Goal: Task Accomplishment & Management: Manage account settings

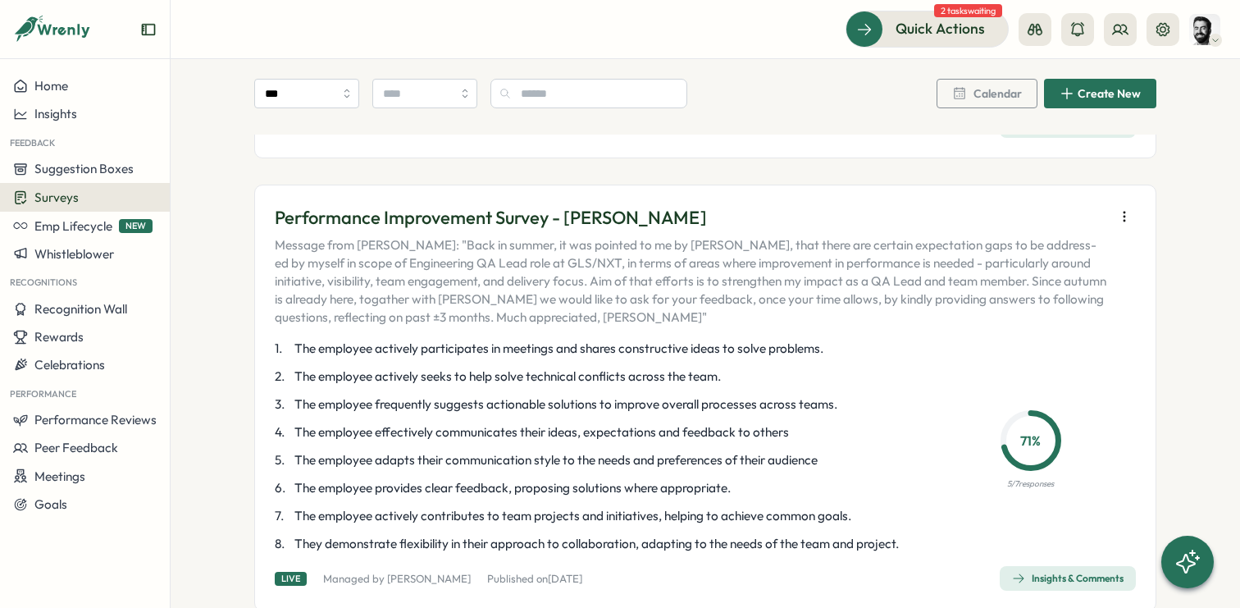
scroll to position [275, 0]
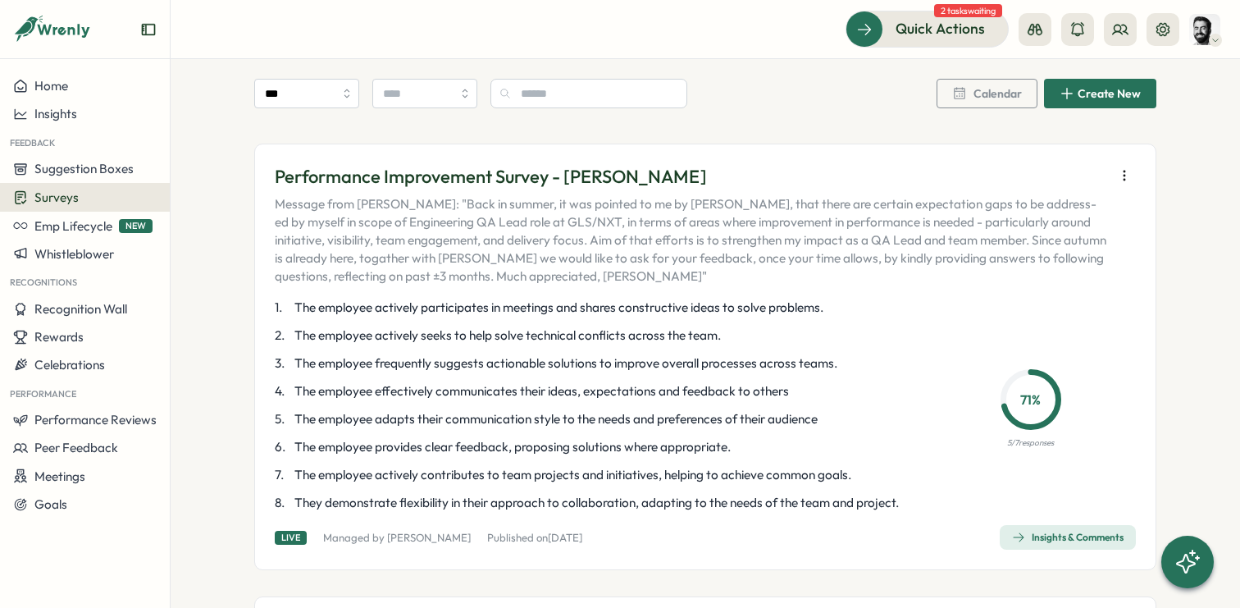
scroll to position [315, 0]
click at [1030, 533] on div "Insights & Comments" at bounding box center [1068, 536] width 112 height 13
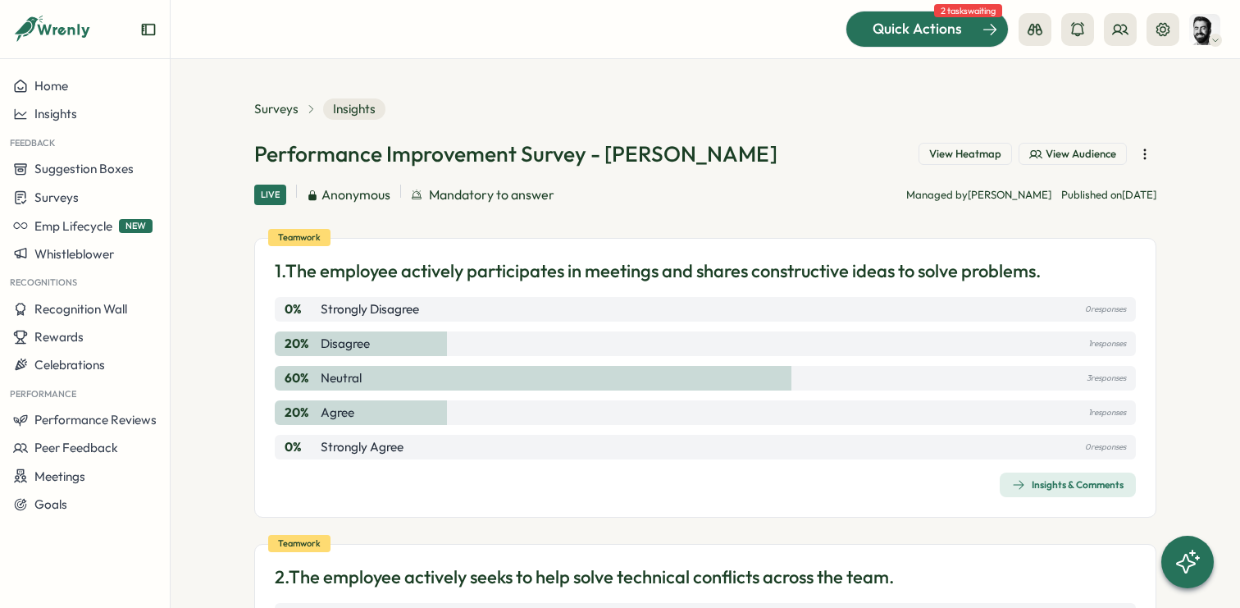
click at [961, 34] on span "Quick Actions" at bounding box center [917, 28] width 89 height 21
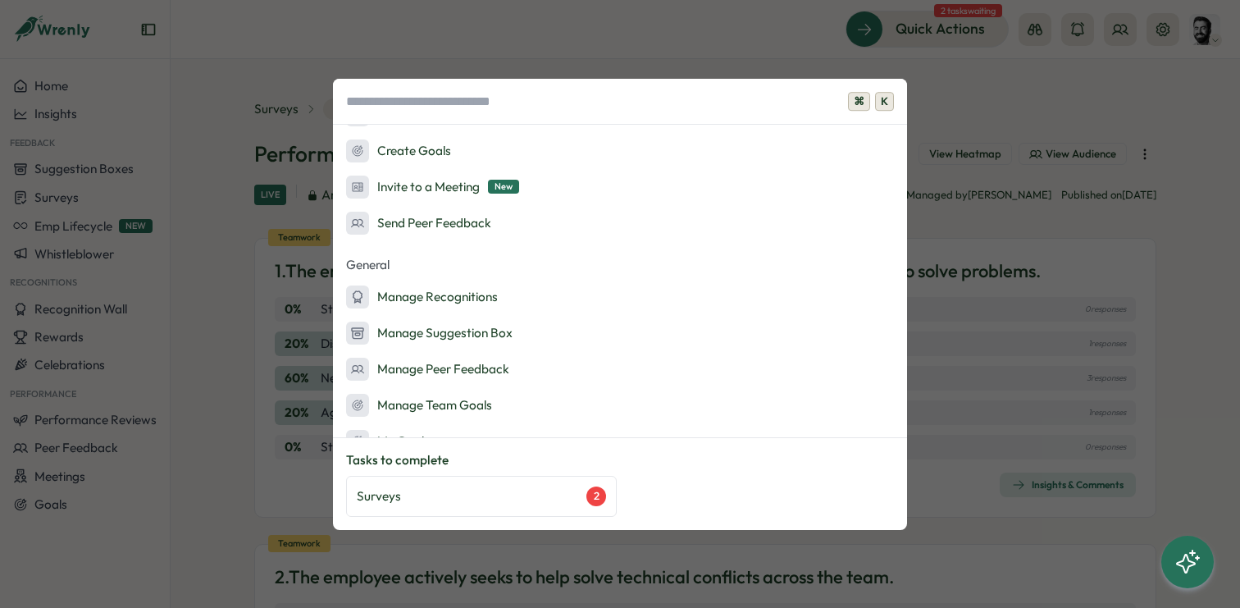
scroll to position [180, 0]
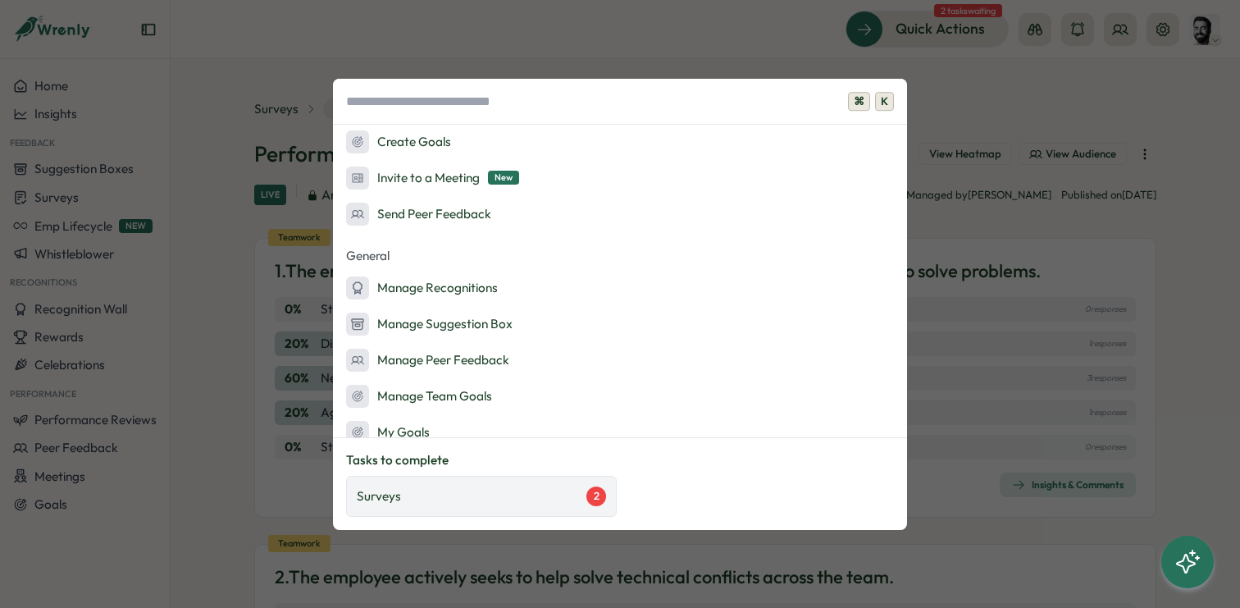
click at [462, 504] on div "Surveys 2" at bounding box center [481, 496] width 249 height 20
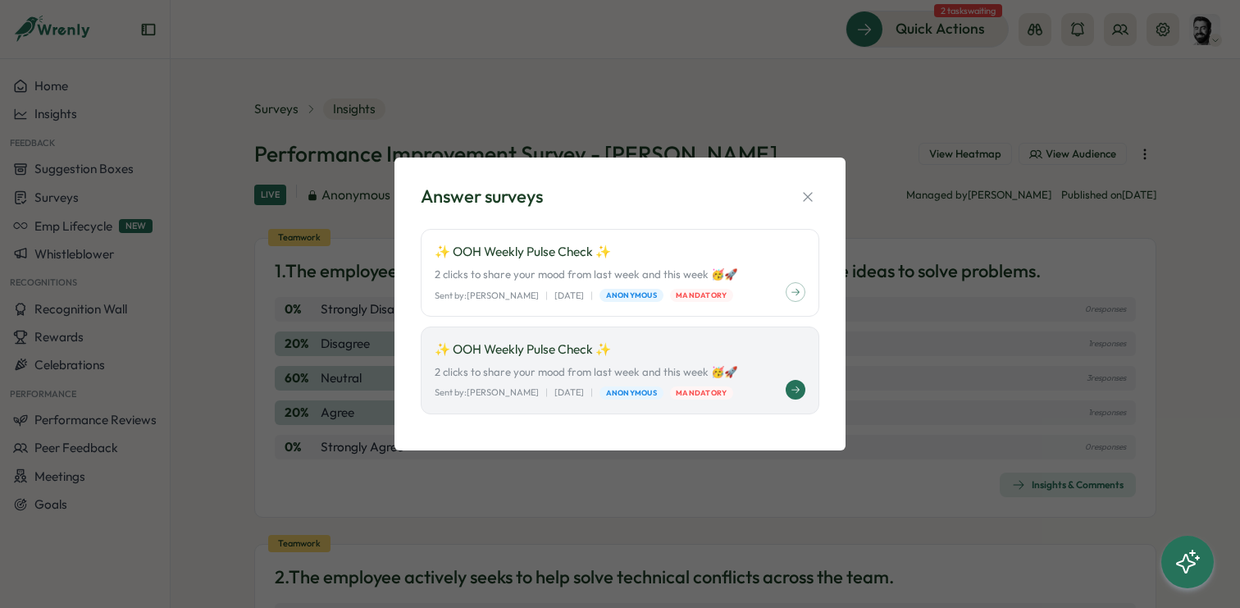
click at [788, 387] on button at bounding box center [796, 390] width 20 height 20
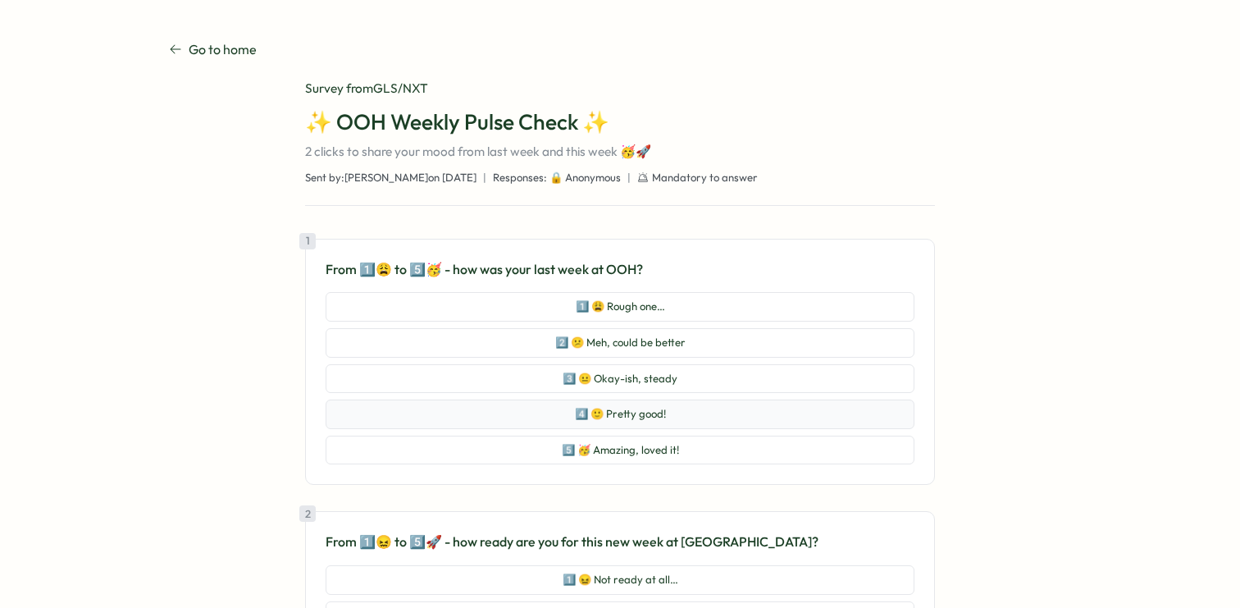
click at [699, 413] on button "4️⃣ 🙂 Pretty good!" at bounding box center [620, 414] width 589 height 30
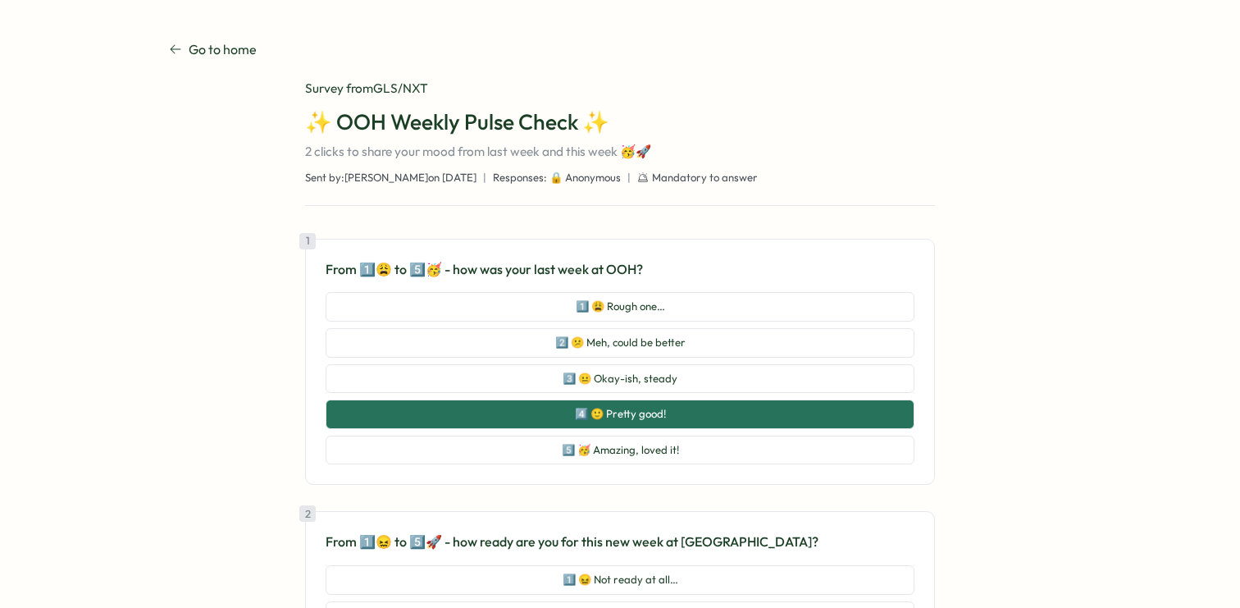
scroll to position [258, 0]
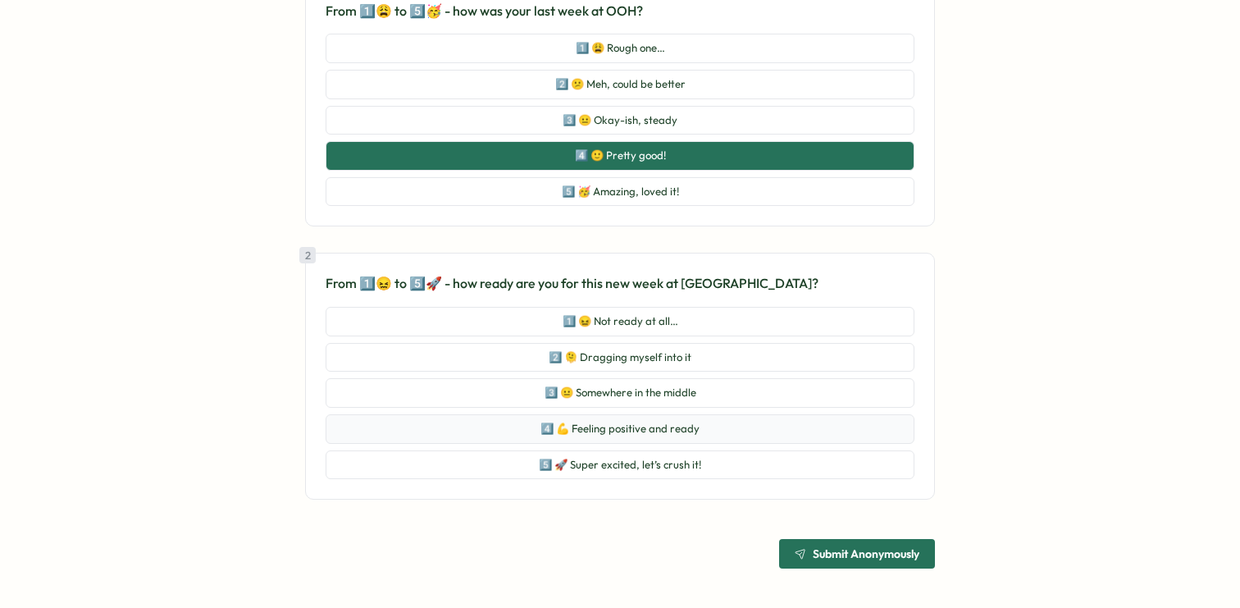
click at [658, 433] on button "4️⃣ 💪 Feeling positive and ready" at bounding box center [620, 429] width 589 height 30
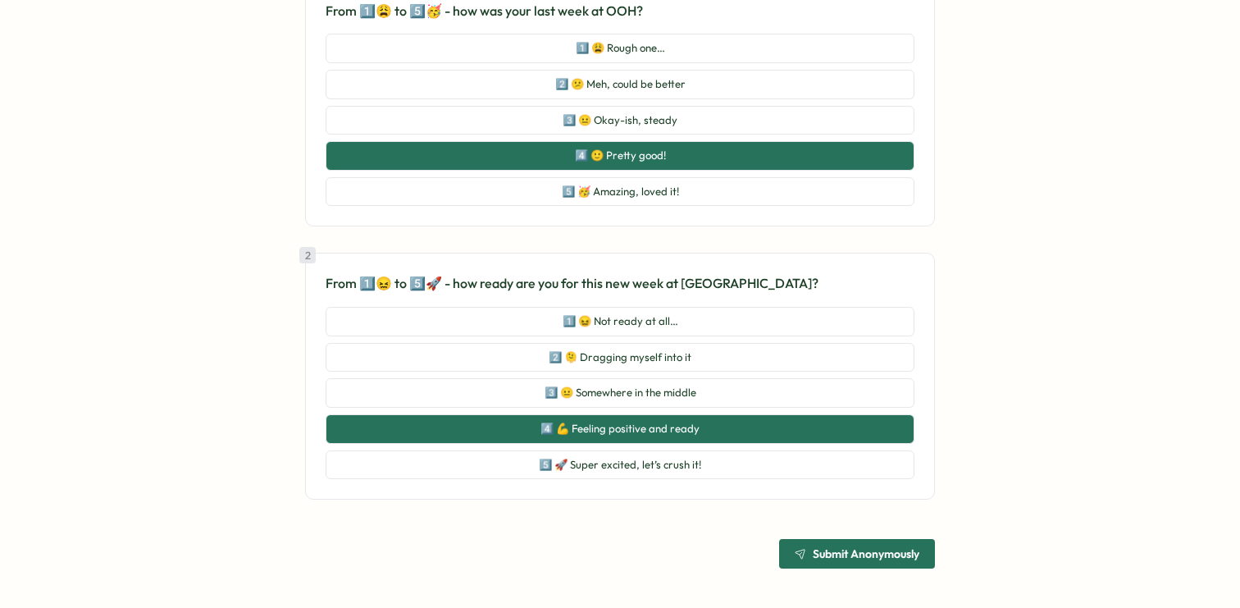
click at [883, 553] on span "Submit Anonymously" at bounding box center [866, 553] width 107 height 11
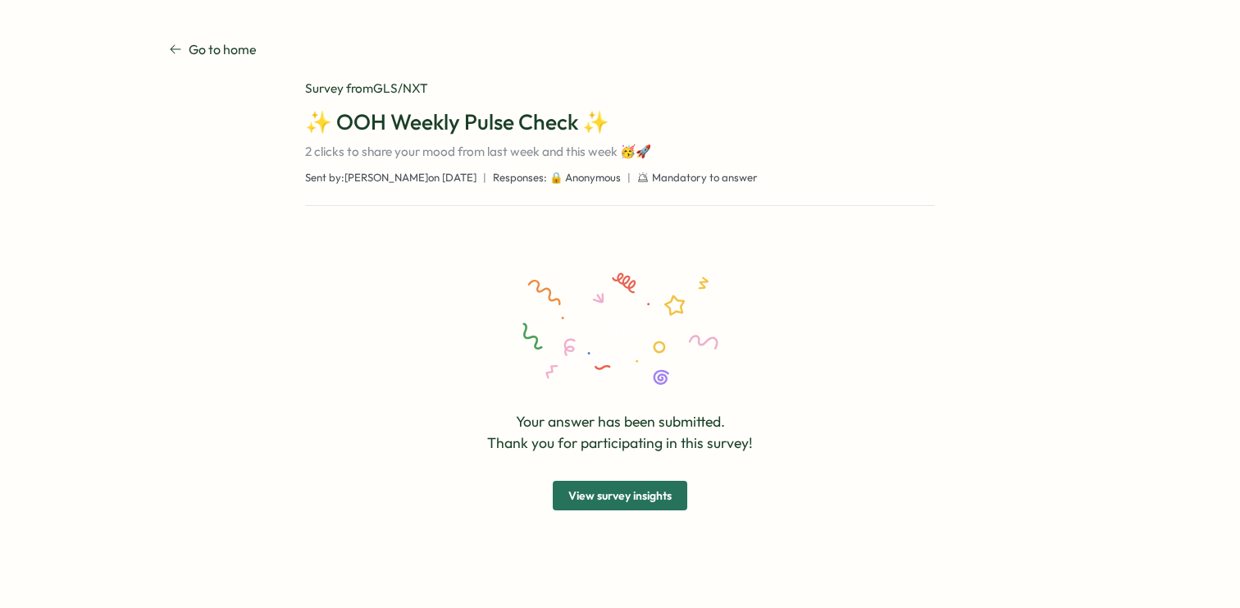
scroll to position [0, 0]
click at [664, 493] on span "View survey insights" at bounding box center [619, 496] width 103 height 28
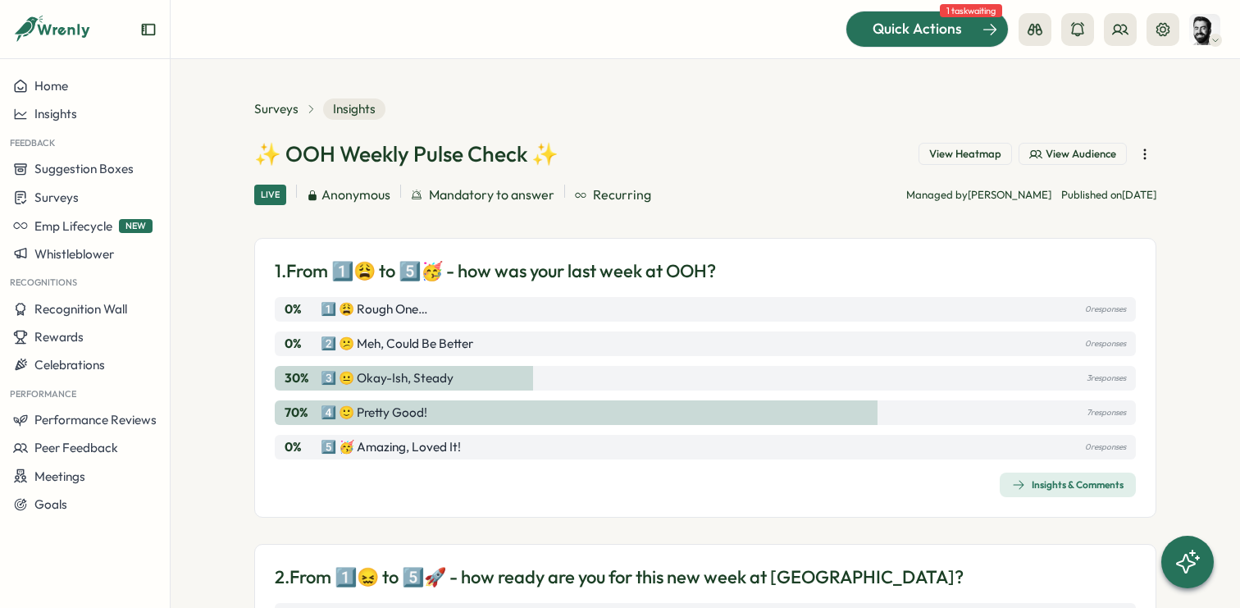
click at [968, 23] on div "Quick Actions" at bounding box center [917, 28] width 148 height 21
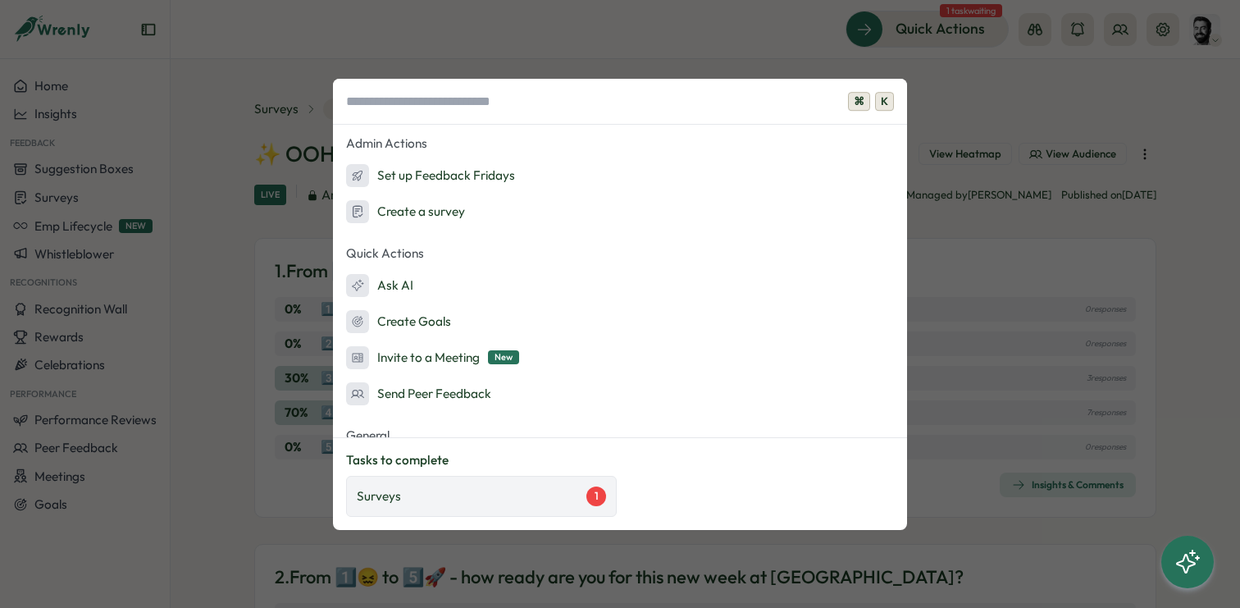
click at [471, 496] on div "Surveys 1" at bounding box center [481, 496] width 249 height 20
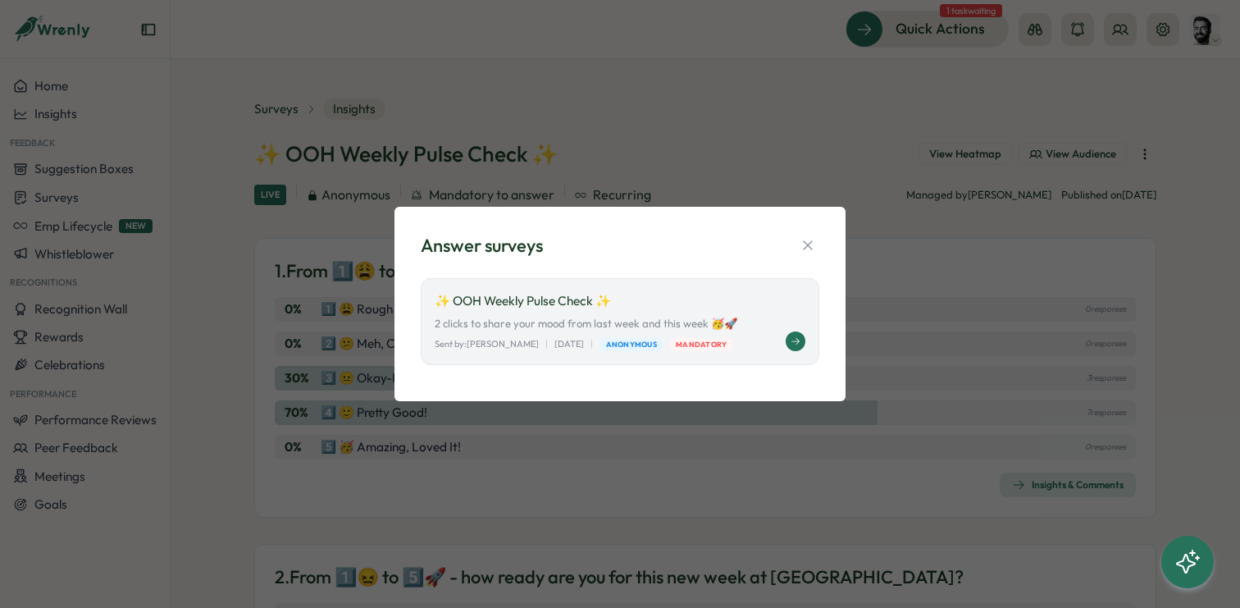
click at [801, 335] on button at bounding box center [796, 341] width 20 height 20
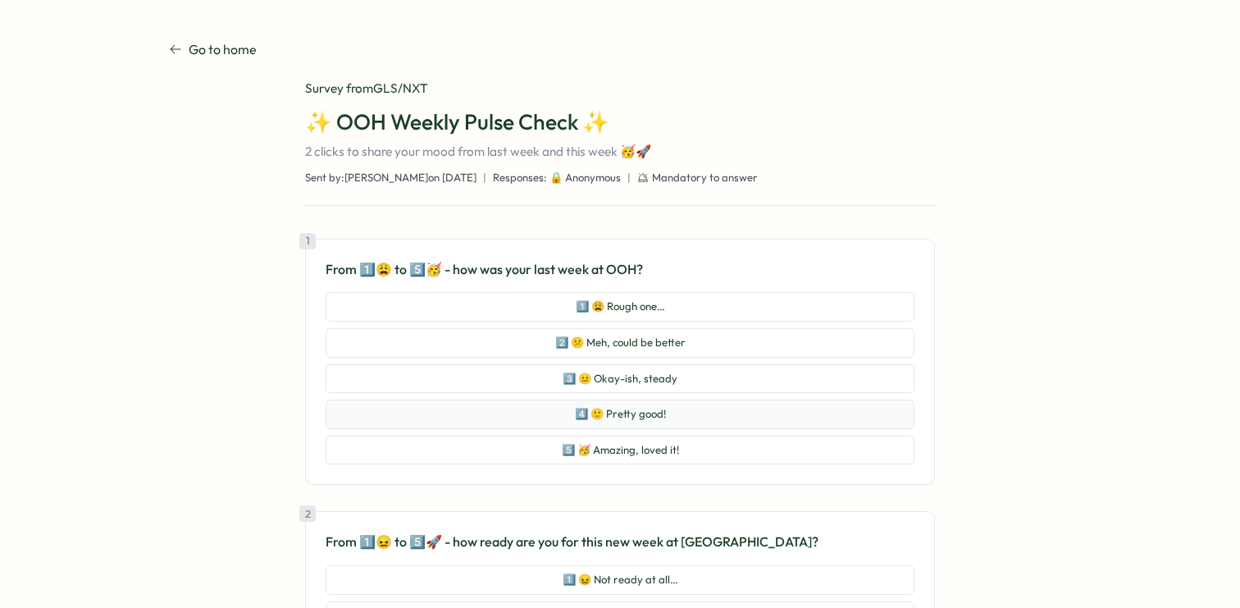
click at [737, 404] on button "4️⃣ 🙂 Pretty good!" at bounding box center [620, 414] width 589 height 30
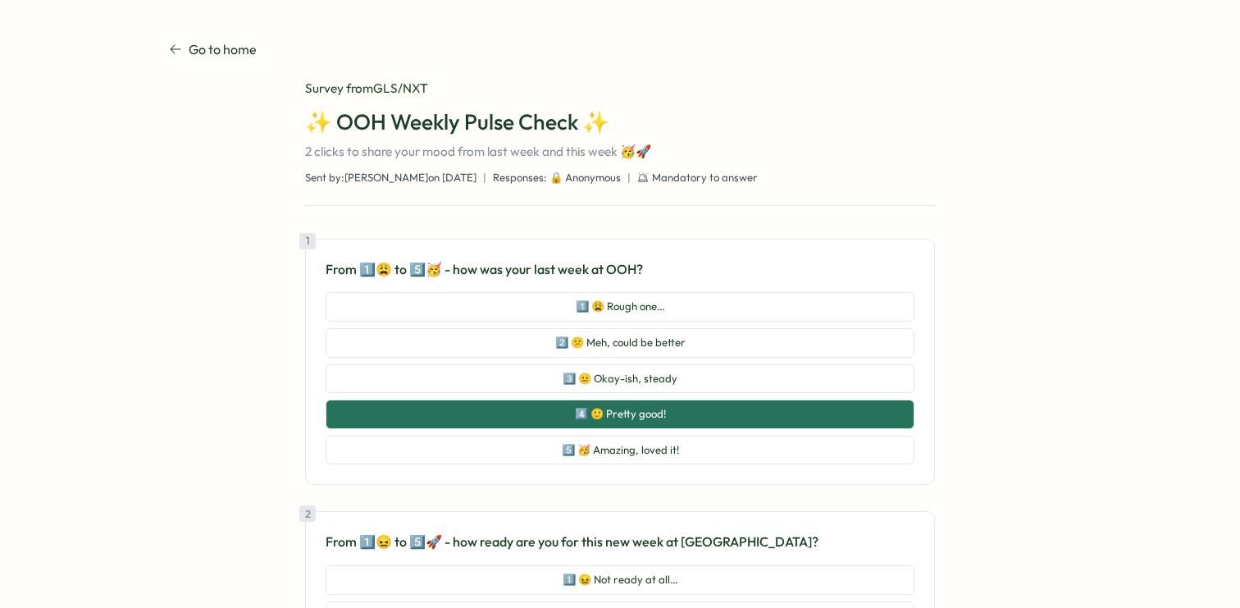
scroll to position [258, 0]
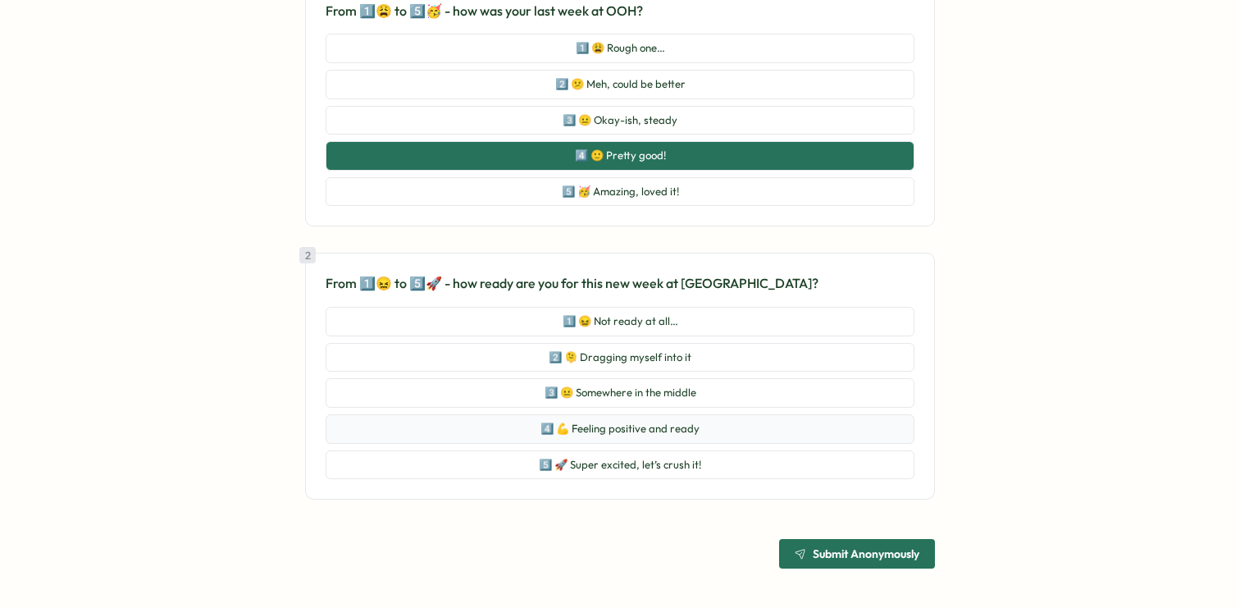
click at [700, 429] on button "4️⃣ 💪 Feeling positive and ready" at bounding box center [620, 429] width 589 height 30
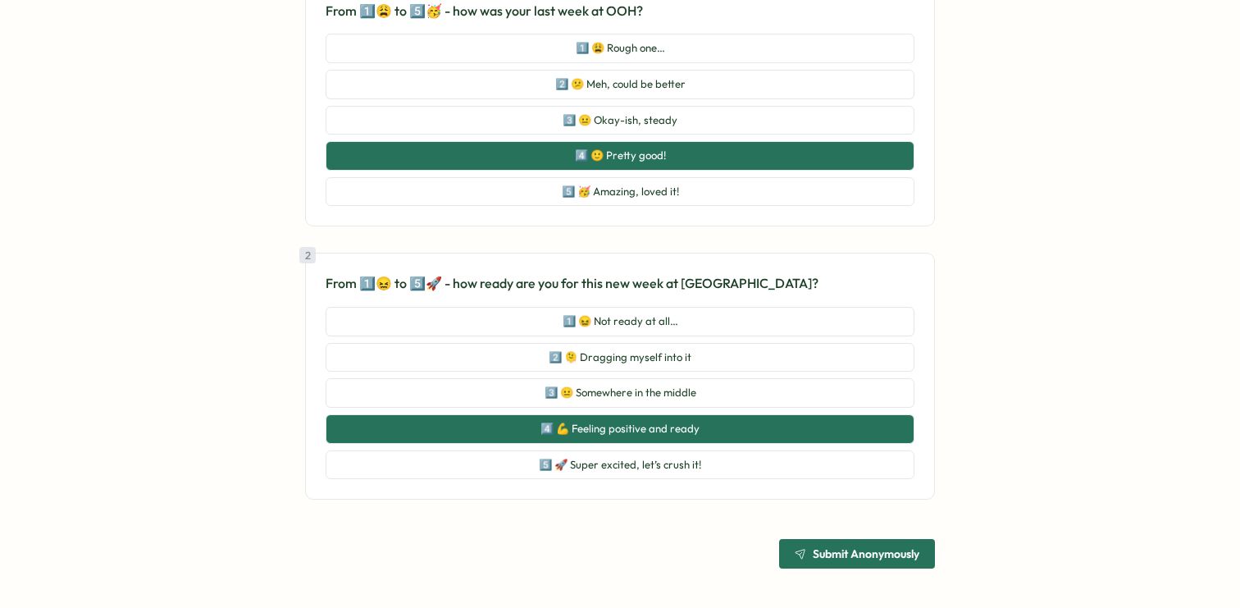
click at [868, 551] on span "Submit Anonymously" at bounding box center [866, 553] width 107 height 11
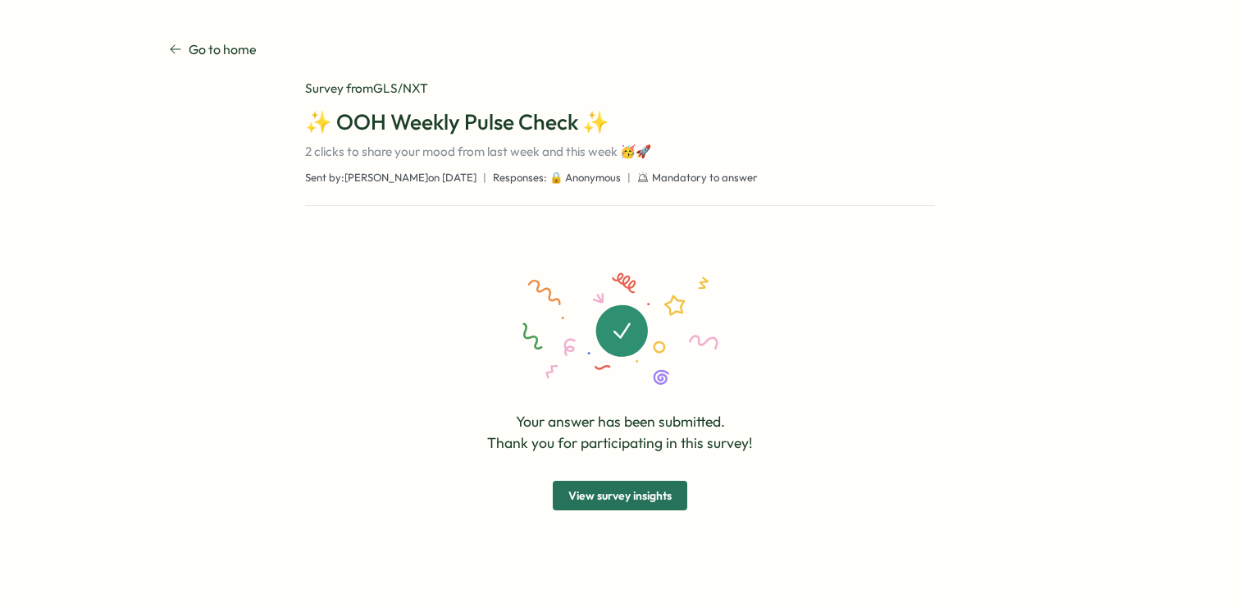
click at [623, 505] on span "View survey insights" at bounding box center [619, 496] width 103 height 28
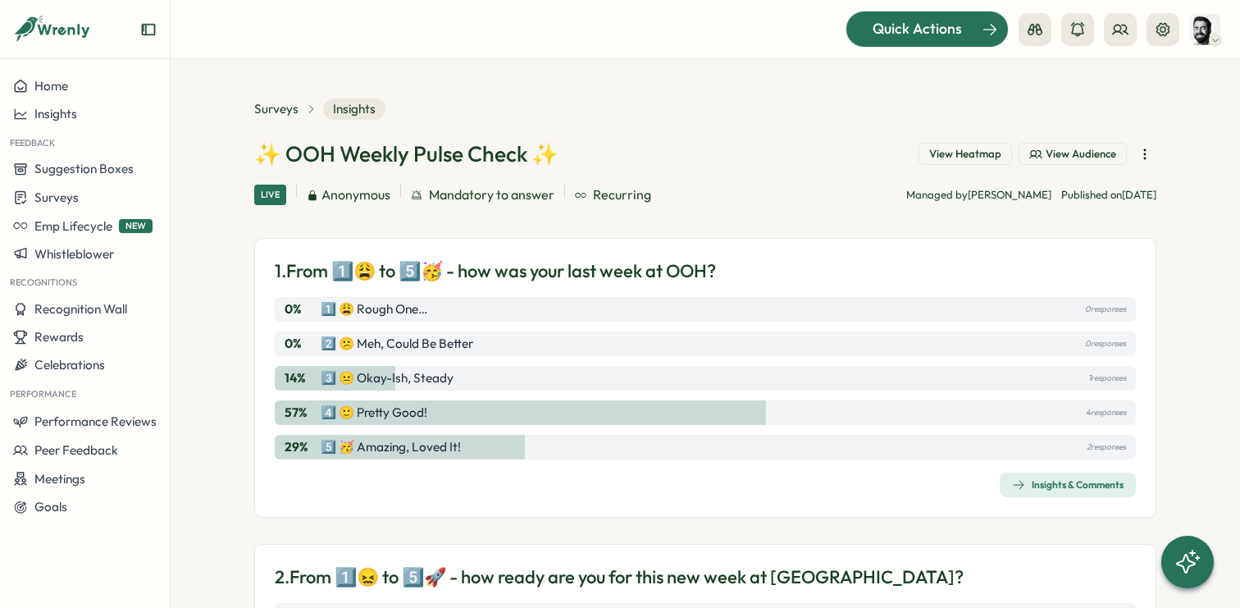
click at [953, 28] on span "Quick Actions" at bounding box center [917, 28] width 89 height 21
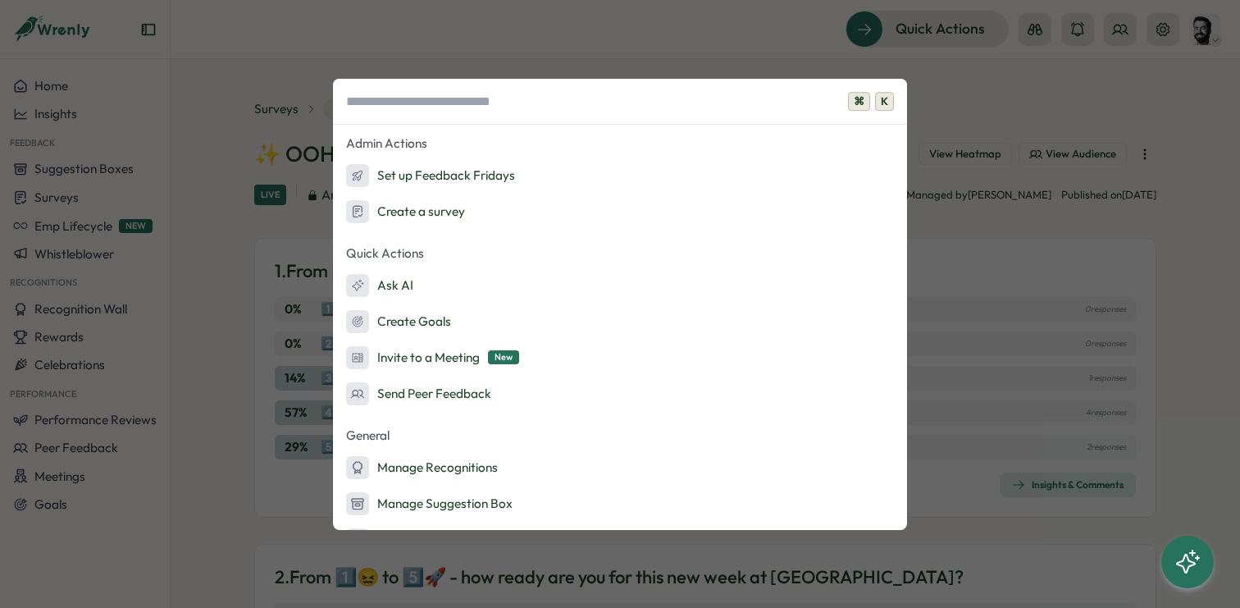
click at [675, 30] on div "⌘ K Admin Actions Set up Feedback Fridays Create a survey Quick Actions Ask AI …" at bounding box center [620, 304] width 1240 height 608
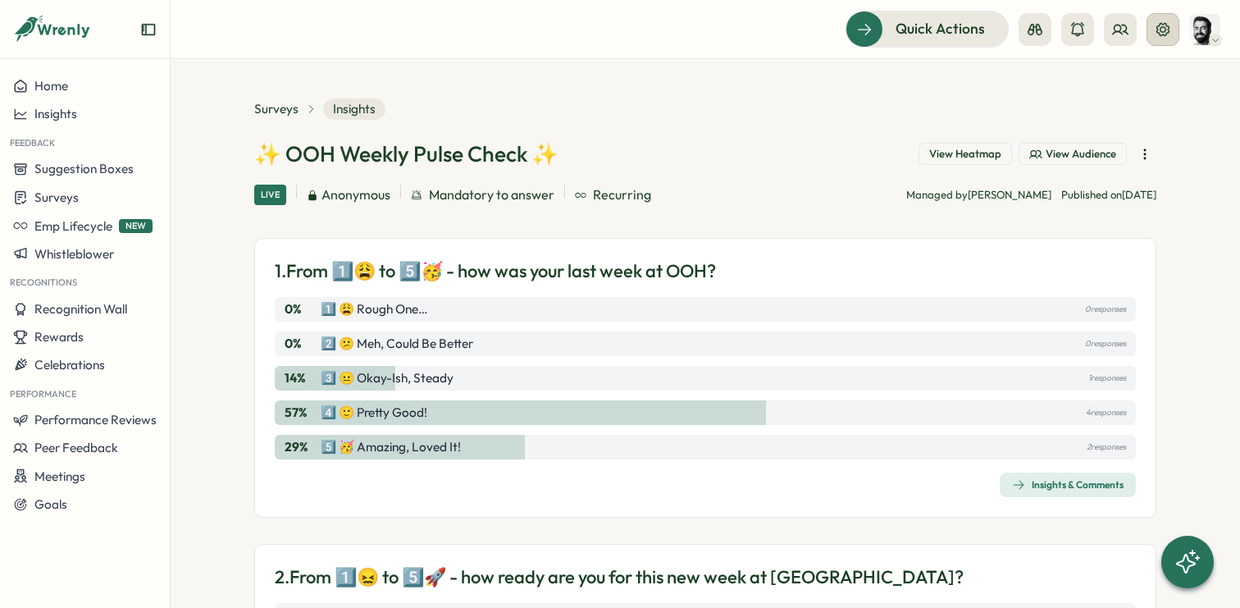
click at [1162, 20] on button at bounding box center [1163, 29] width 33 height 33
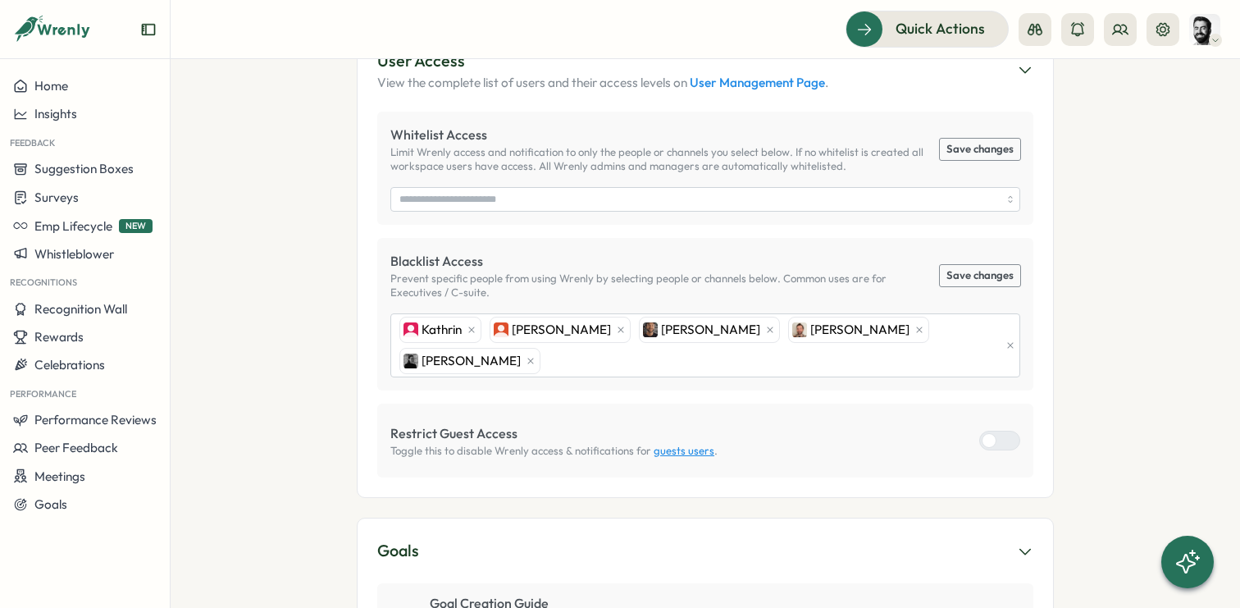
scroll to position [826, 0]
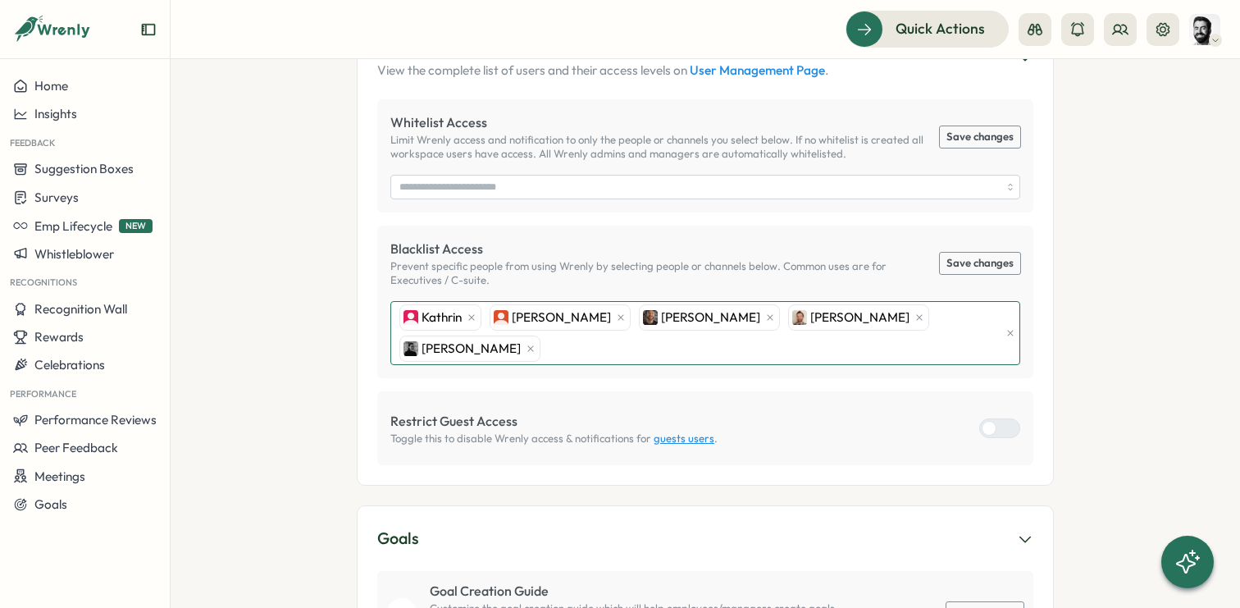
click at [556, 302] on div "[PERSON_NAME] [PERSON_NAME] [PERSON_NAME] [PERSON_NAME] [PERSON_NAME]" at bounding box center [697, 333] width 605 height 62
click at [1110, 295] on section "Settings [PERSON_NAME] GLS/NXT My Account Sign Out Thanks for being a Premium c…" at bounding box center [706, 333] width 1070 height 549
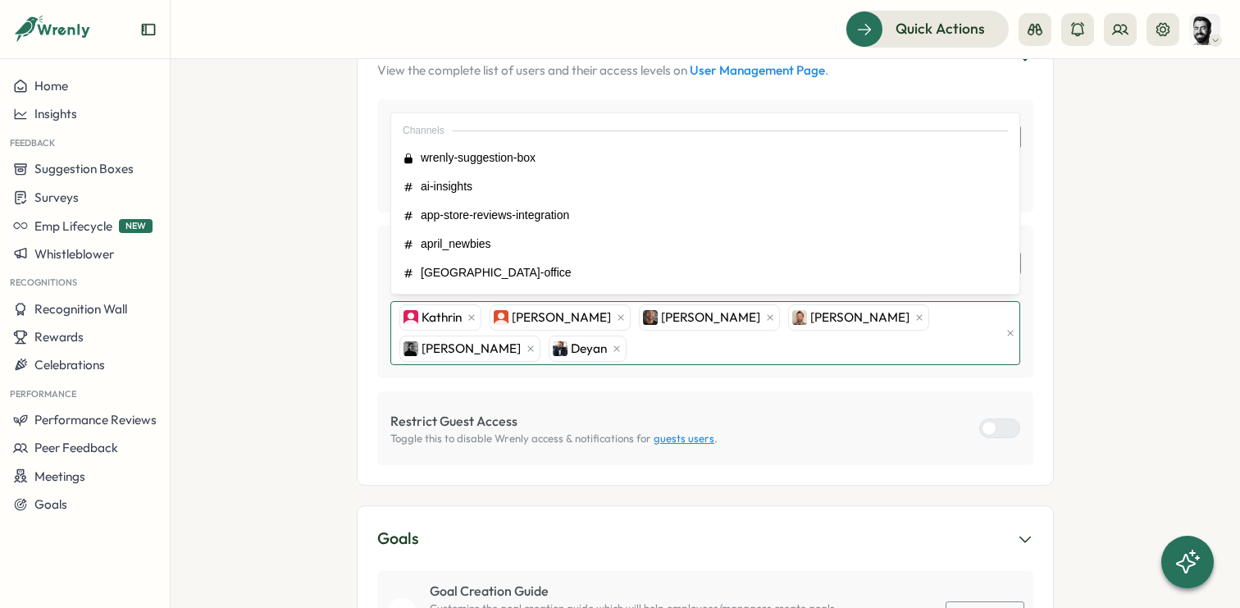
click at [659, 304] on div "[PERSON_NAME] [PERSON_NAME] [PERSON_NAME] [PERSON_NAME] [PERSON_NAME]" at bounding box center [697, 333] width 605 height 62
type input "*"
click at [316, 291] on section "Settings [PERSON_NAME] GLS/NXT My Account Sign Out Thanks for being a Premium c…" at bounding box center [706, 333] width 1070 height 549
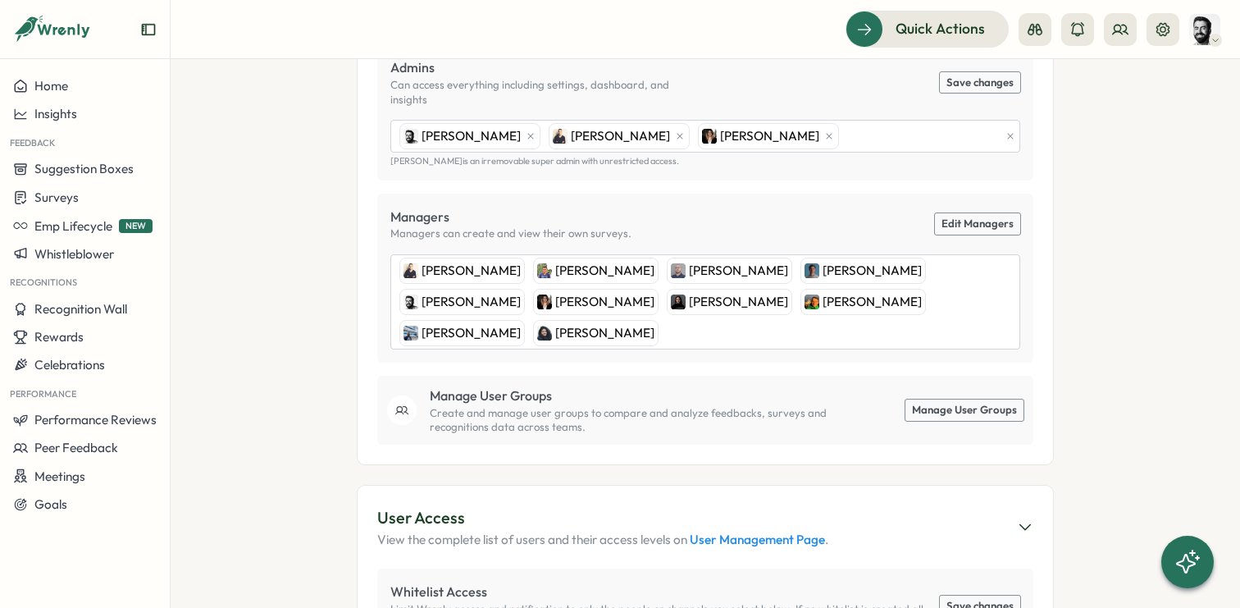
scroll to position [393, 0]
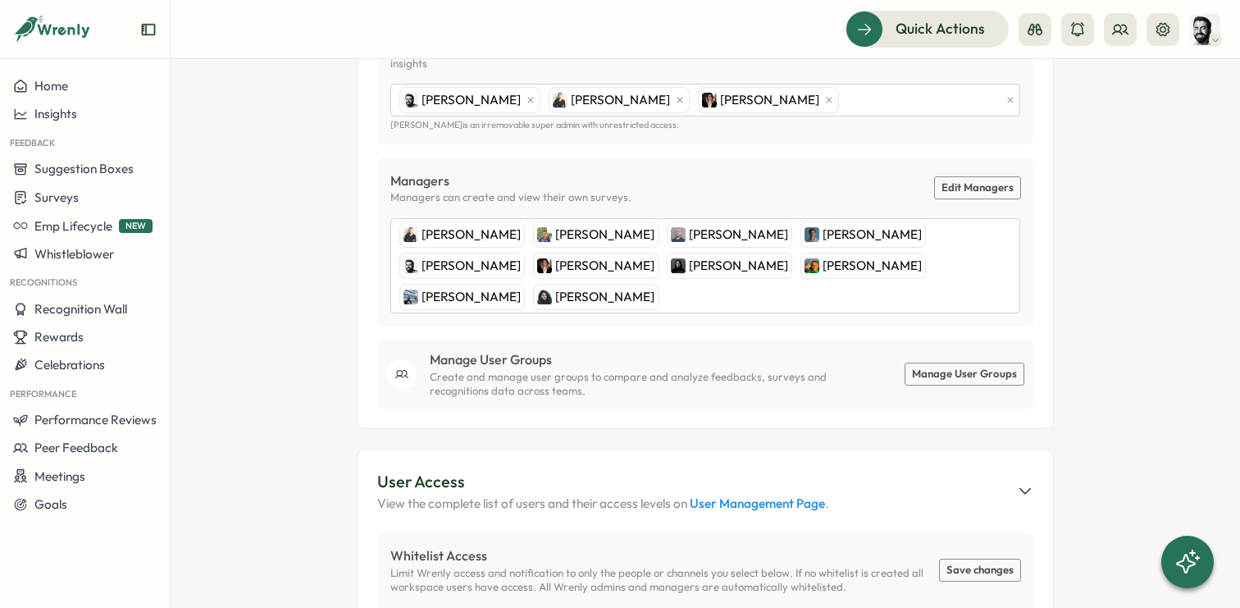
click at [932, 363] on link "Manage User Groups" at bounding box center [965, 373] width 118 height 21
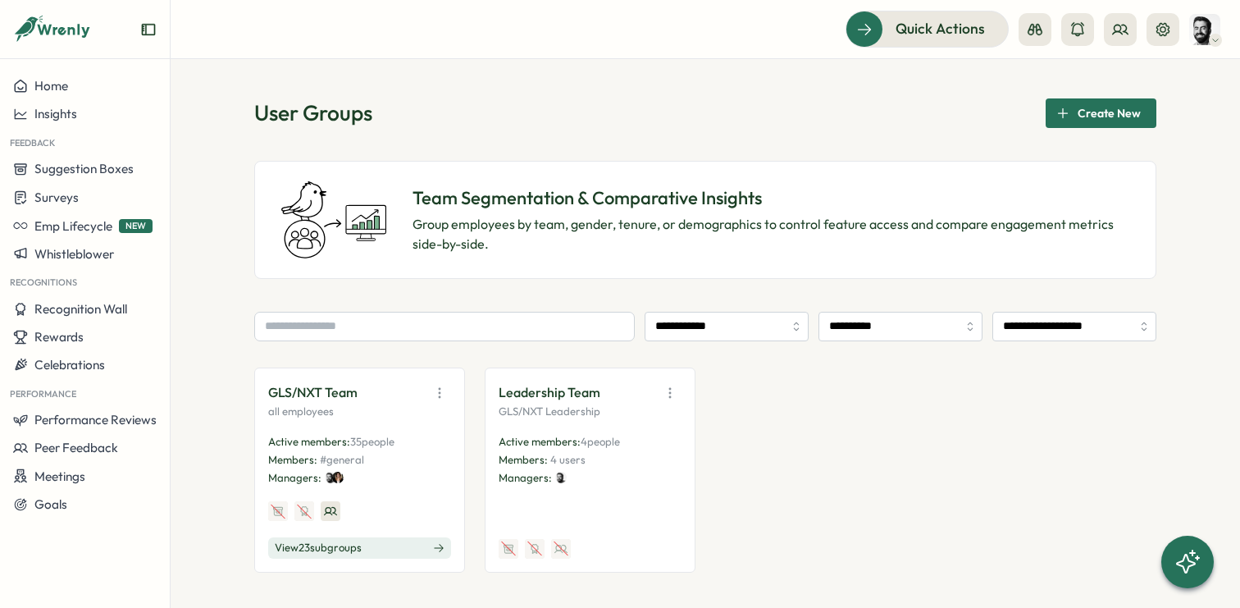
scroll to position [91, 0]
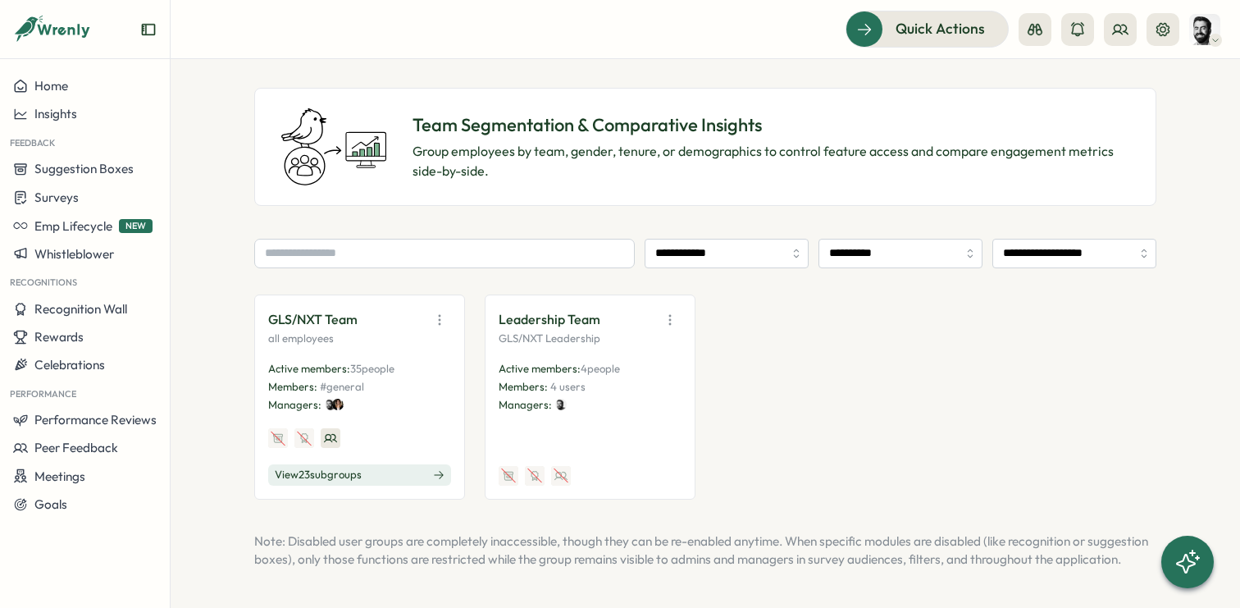
click at [367, 464] on button "View 23 sub groups" at bounding box center [359, 474] width 183 height 21
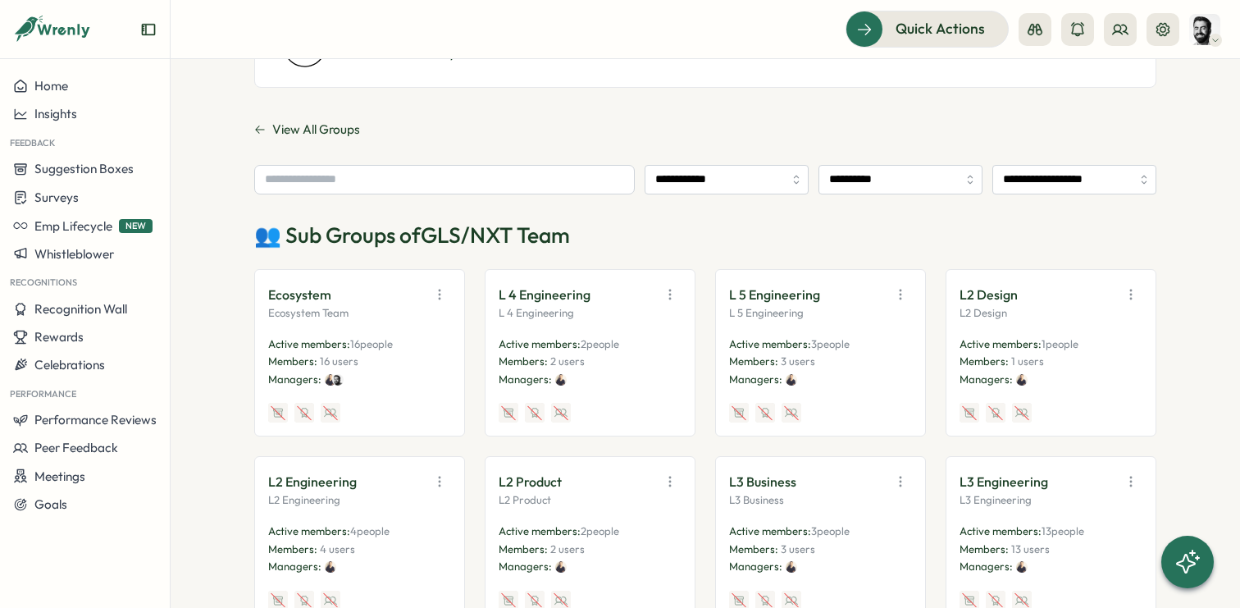
scroll to position [304, 0]
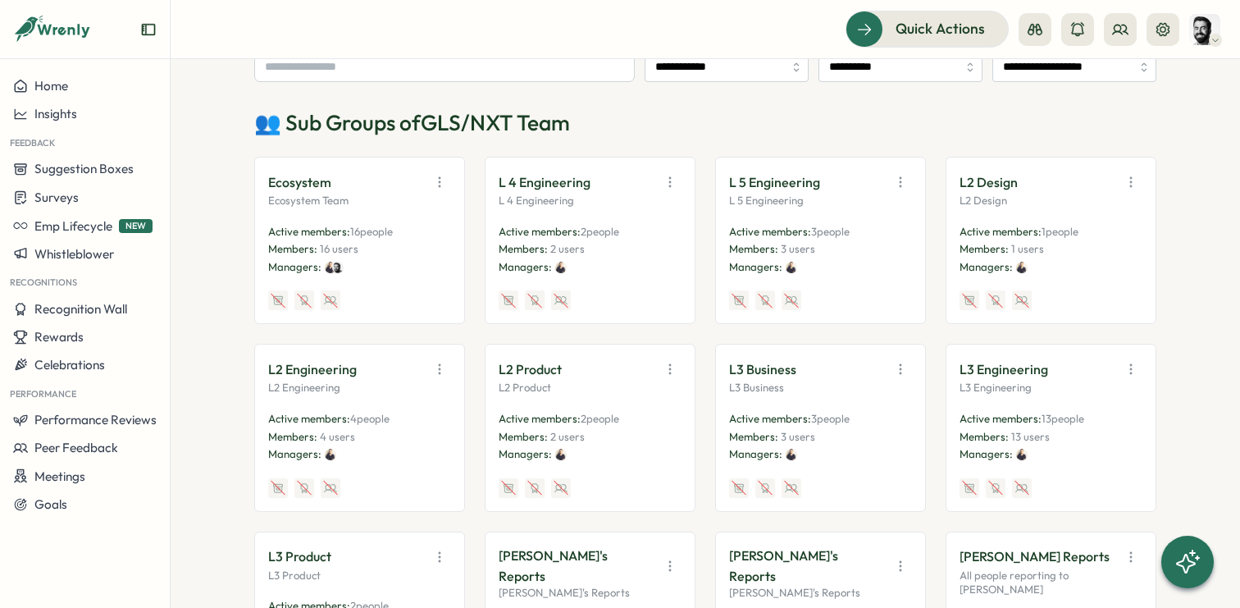
click at [439, 177] on icon "button" at bounding box center [439, 182] width 16 height 16
click at [411, 222] on button "View Audience" at bounding box center [397, 217] width 103 height 28
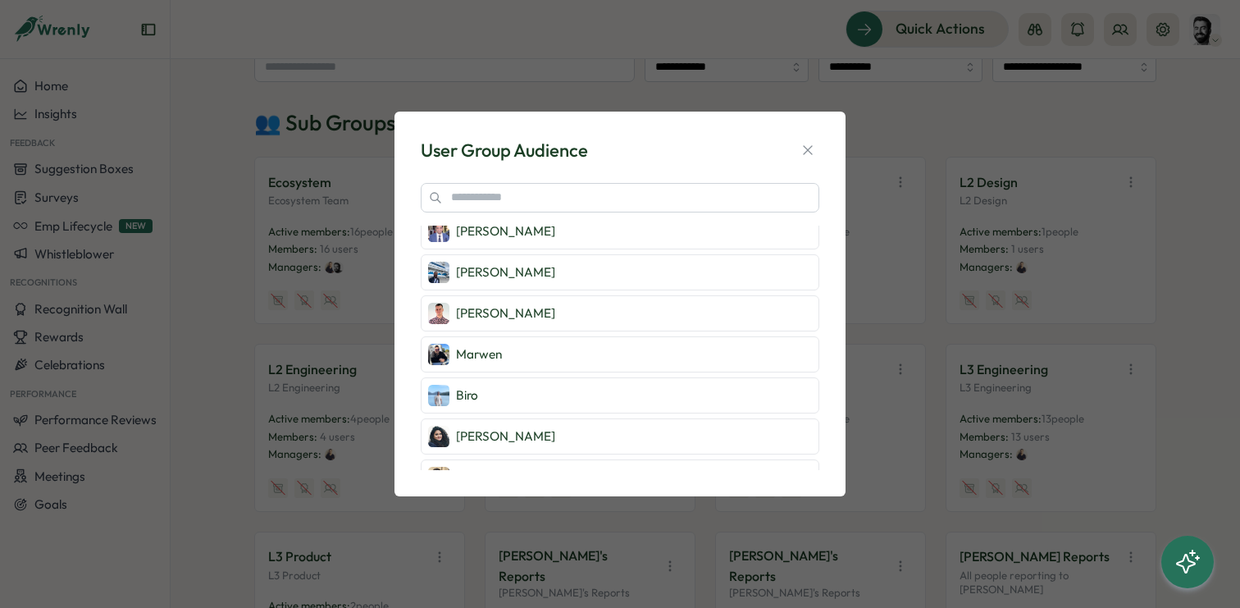
scroll to position [407, 0]
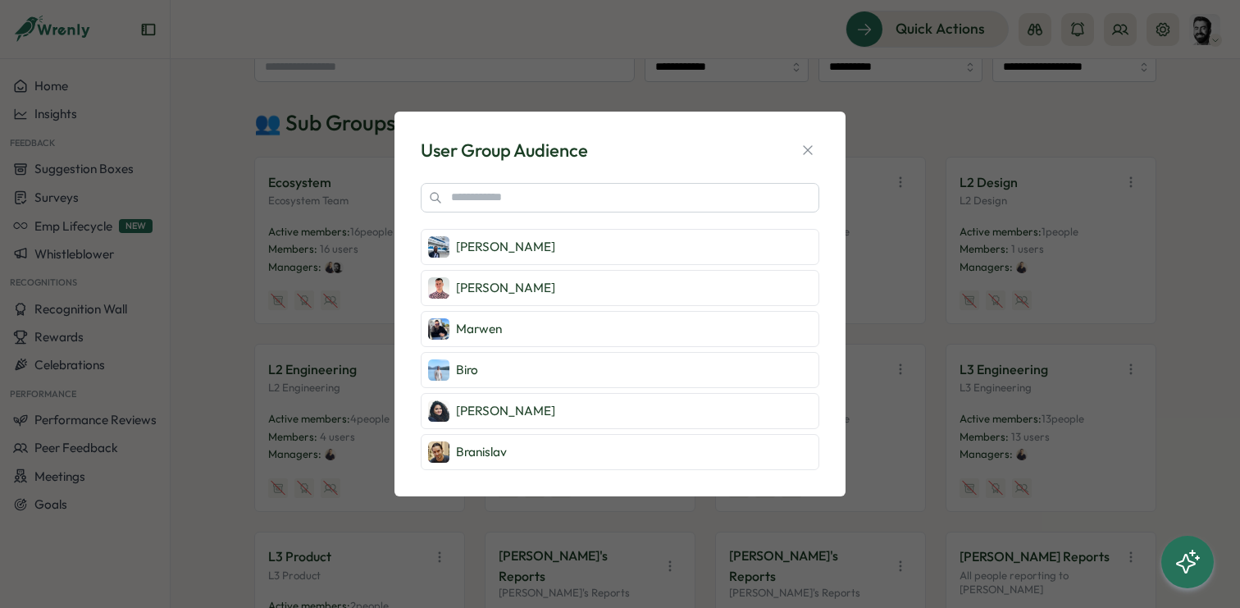
click at [240, 294] on div "User Group Audience [PERSON_NAME] [PERSON_NAME] [PERSON_NAME] [PERSON_NAME] [PE…" at bounding box center [620, 304] width 1240 height 608
click at [804, 153] on icon "button" at bounding box center [808, 150] width 16 height 16
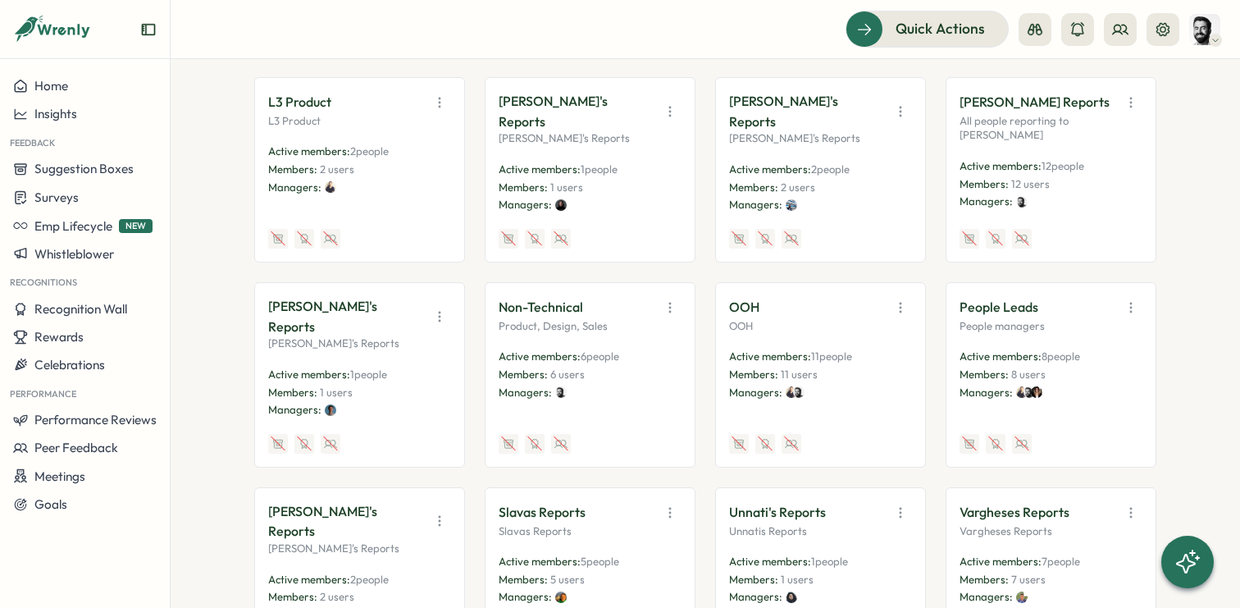
scroll to position [796, 0]
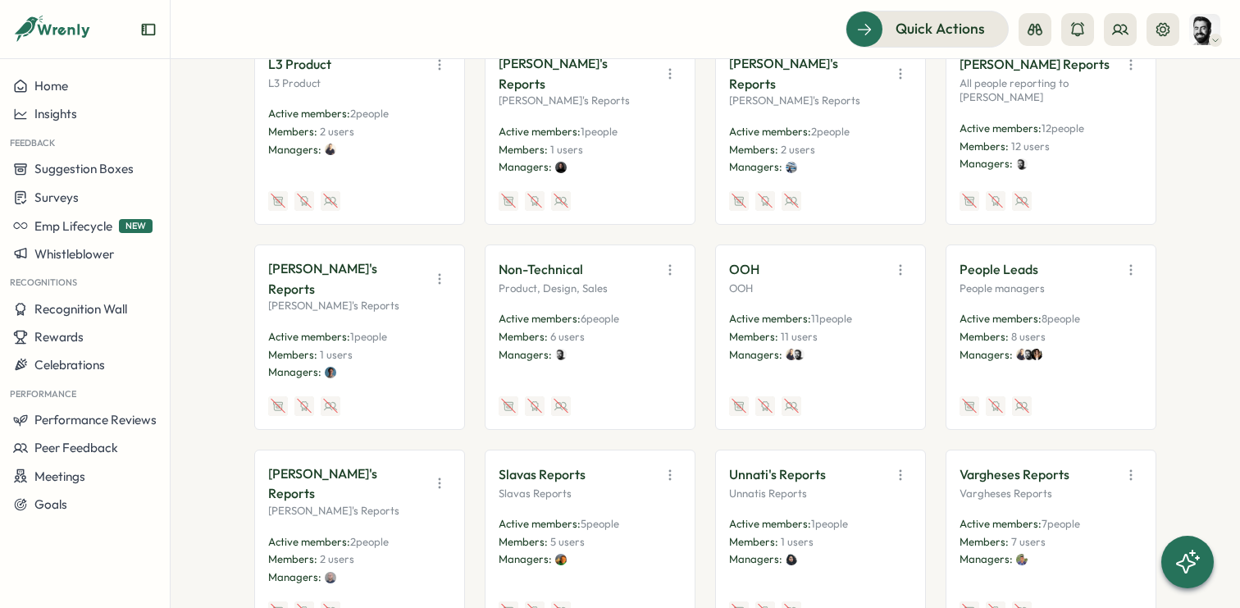
click at [901, 262] on icon "button" at bounding box center [900, 270] width 16 height 16
click at [870, 320] on button "Edit" at bounding box center [858, 334] width 103 height 28
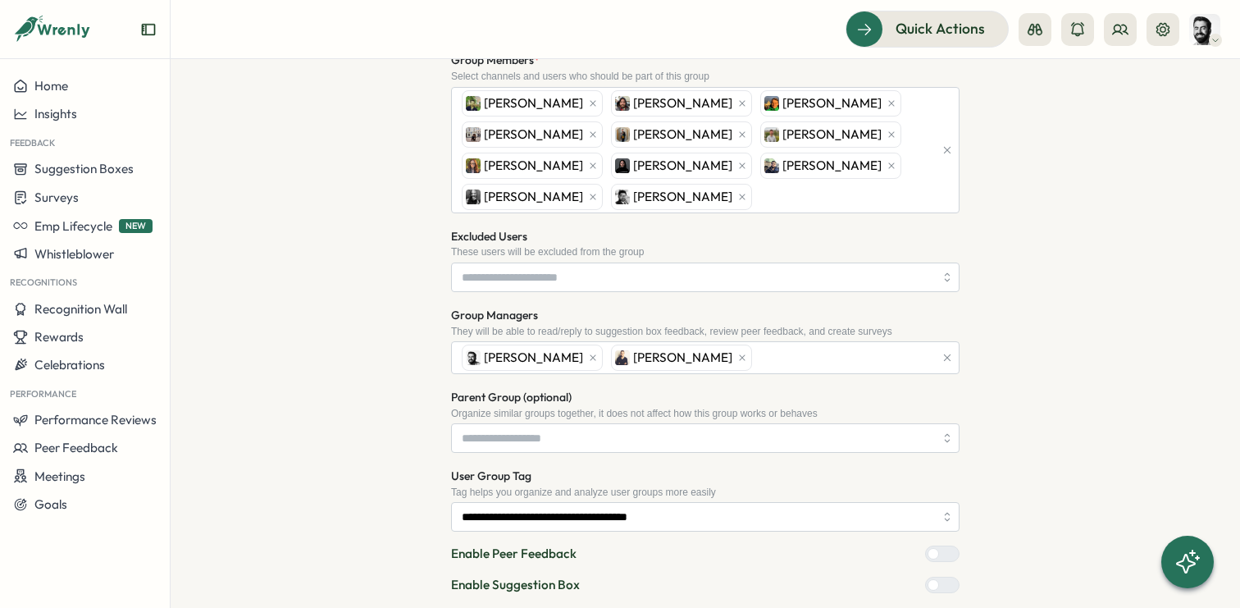
scroll to position [475, 0]
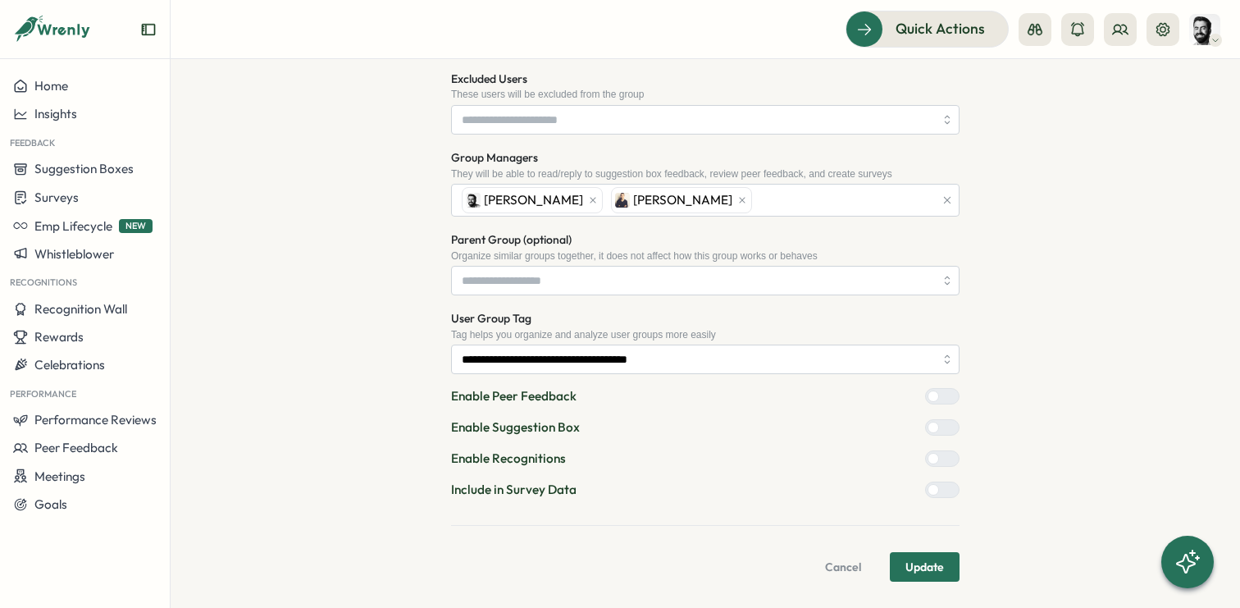
click at [836, 564] on span "Cancel" at bounding box center [843, 567] width 36 height 28
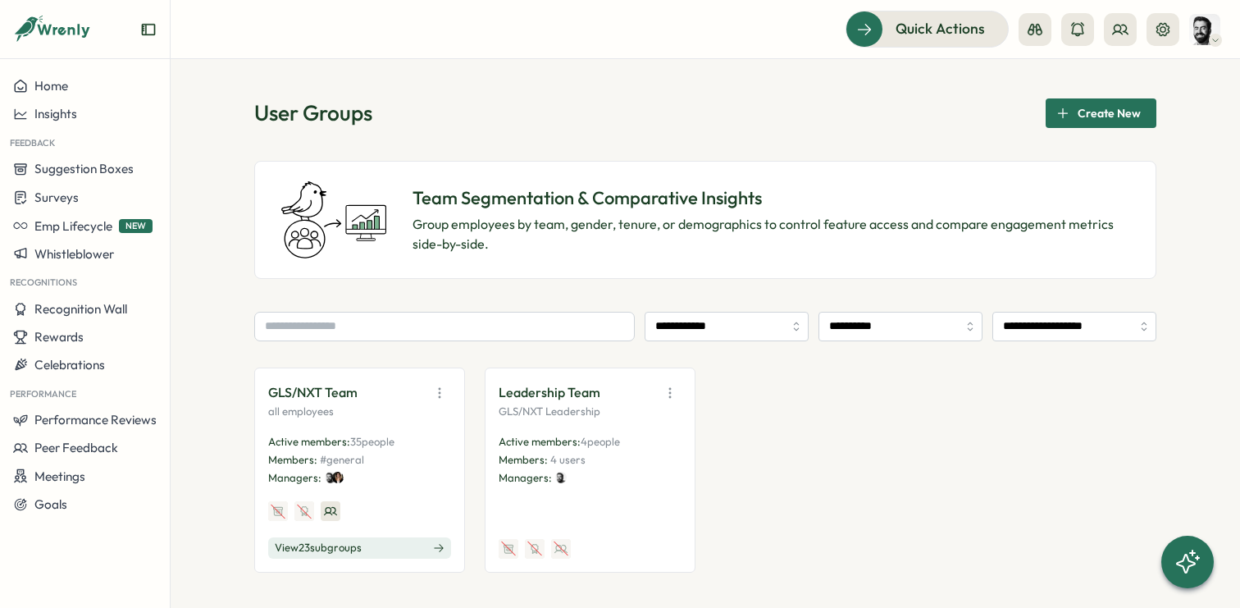
scroll to position [91, 0]
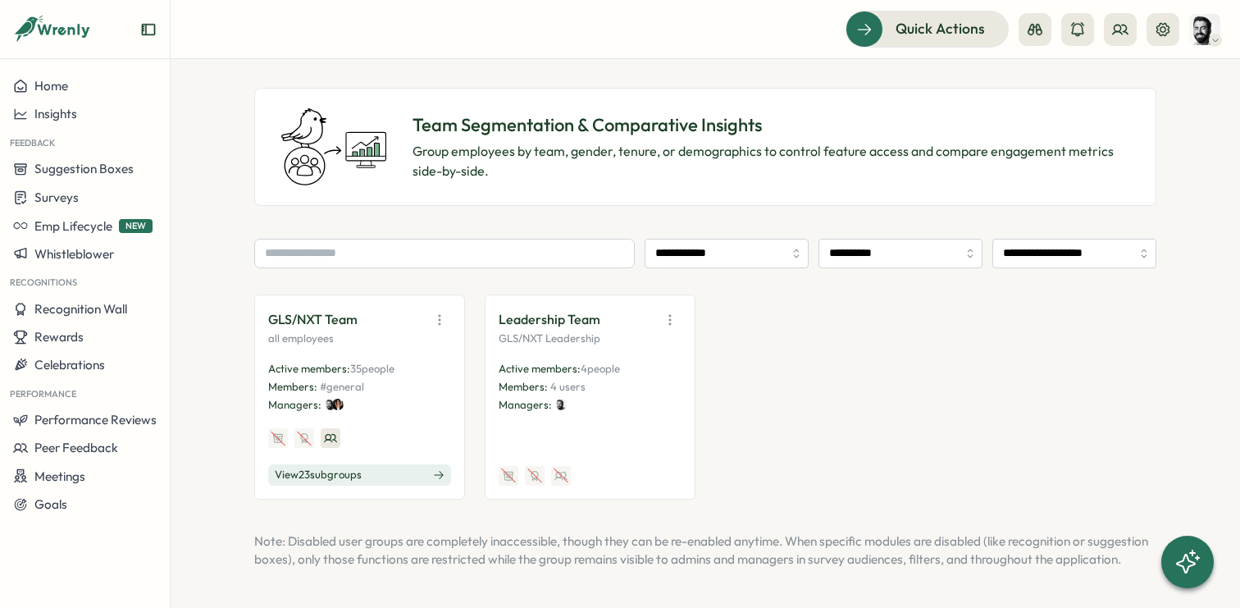
click at [642, 308] on div "Leadership Team" at bounding box center [590, 319] width 183 height 23
click at [671, 312] on icon "button" at bounding box center [670, 320] width 16 height 16
click at [650, 341] on button "View Audience" at bounding box center [628, 355] width 103 height 28
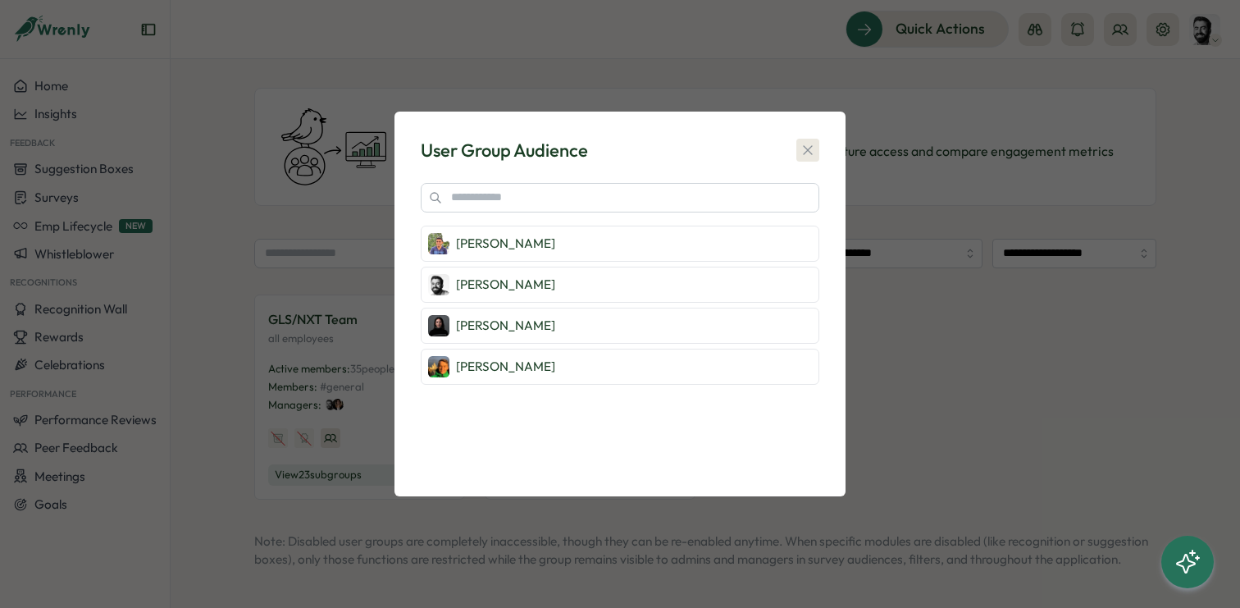
click at [810, 153] on icon "button" at bounding box center [807, 150] width 9 height 9
